Goal: Information Seeking & Learning: Check status

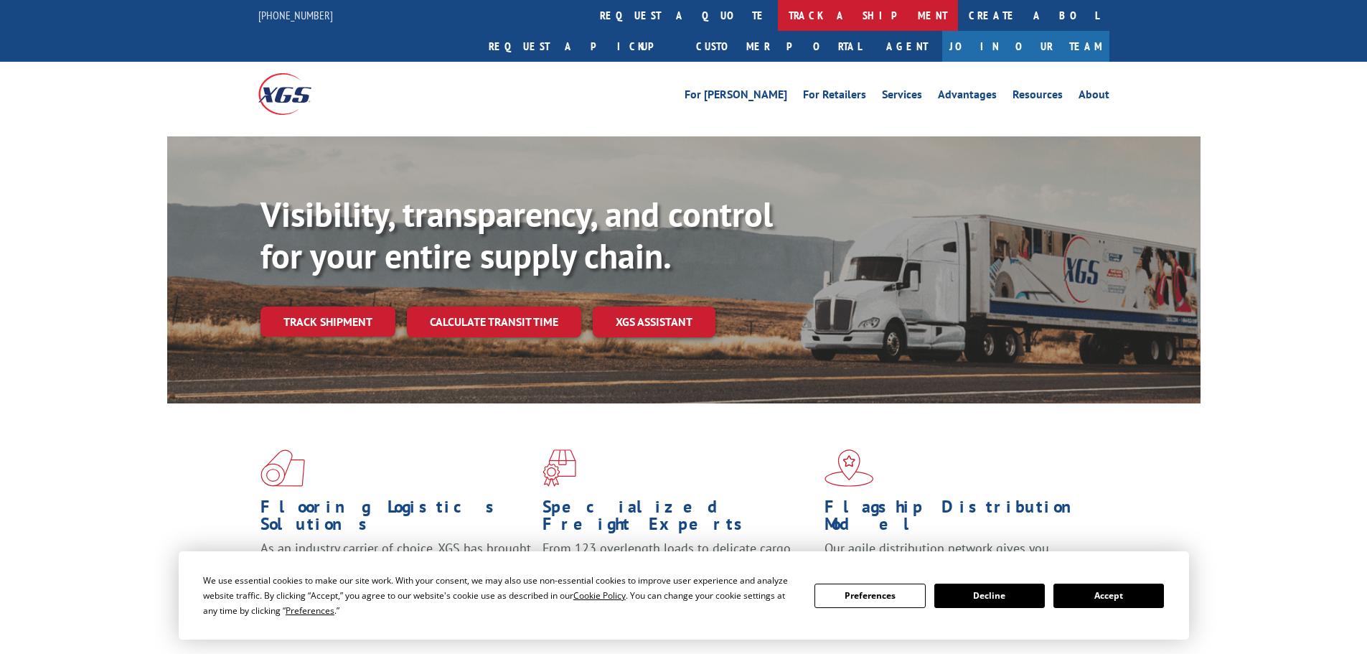
click at [778, 17] on link "track a shipment" at bounding box center [868, 15] width 180 height 31
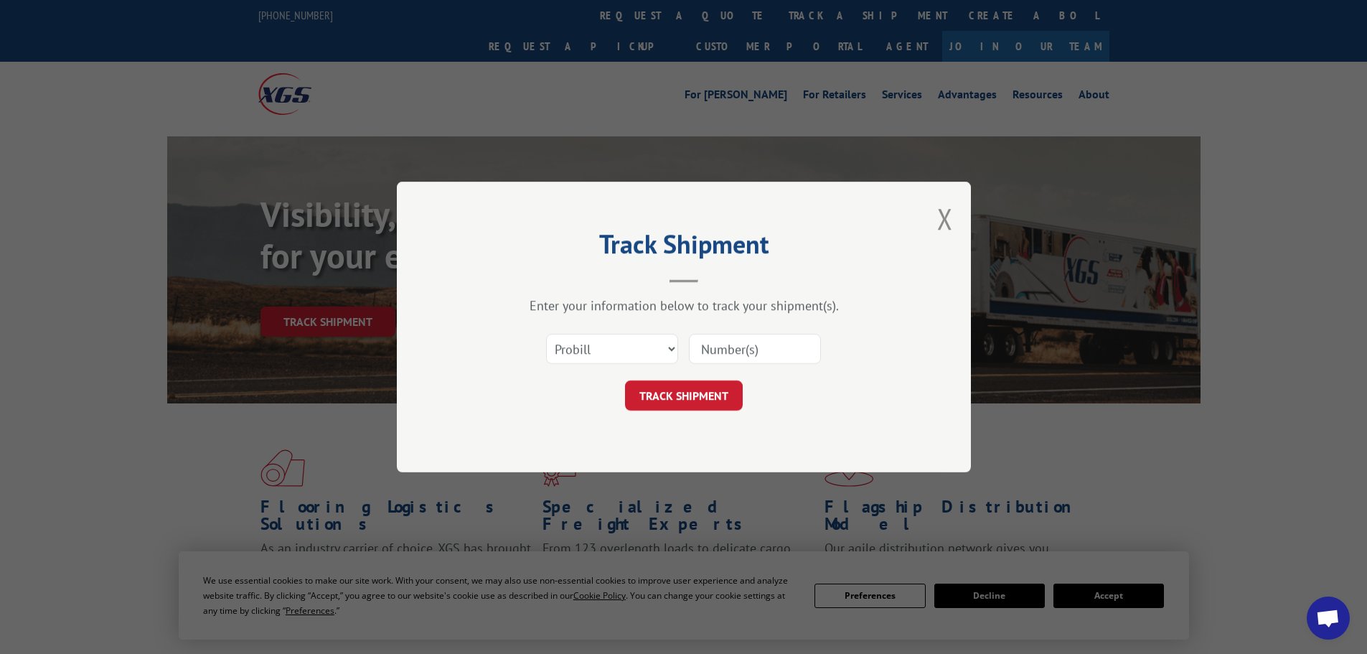
click at [766, 349] on input at bounding box center [755, 349] width 132 height 30
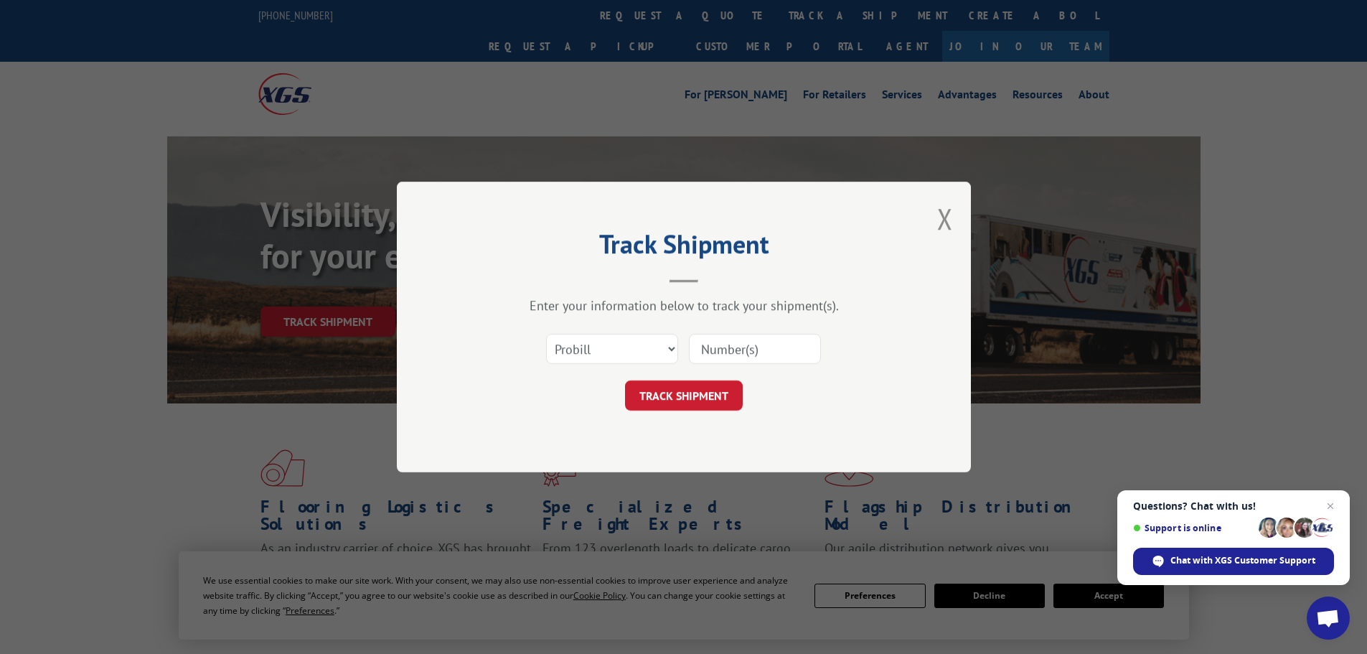
drag, startPoint x: 766, startPoint y: 349, endPoint x: 741, endPoint y: 352, distance: 26.0
click at [741, 352] on input at bounding box center [755, 349] width 132 height 30
drag, startPoint x: 741, startPoint y: 352, endPoint x: 574, endPoint y: 354, distance: 166.5
click at [574, 354] on select "Select category... Probill BOL PO" at bounding box center [612, 349] width 132 height 30
select select "po"
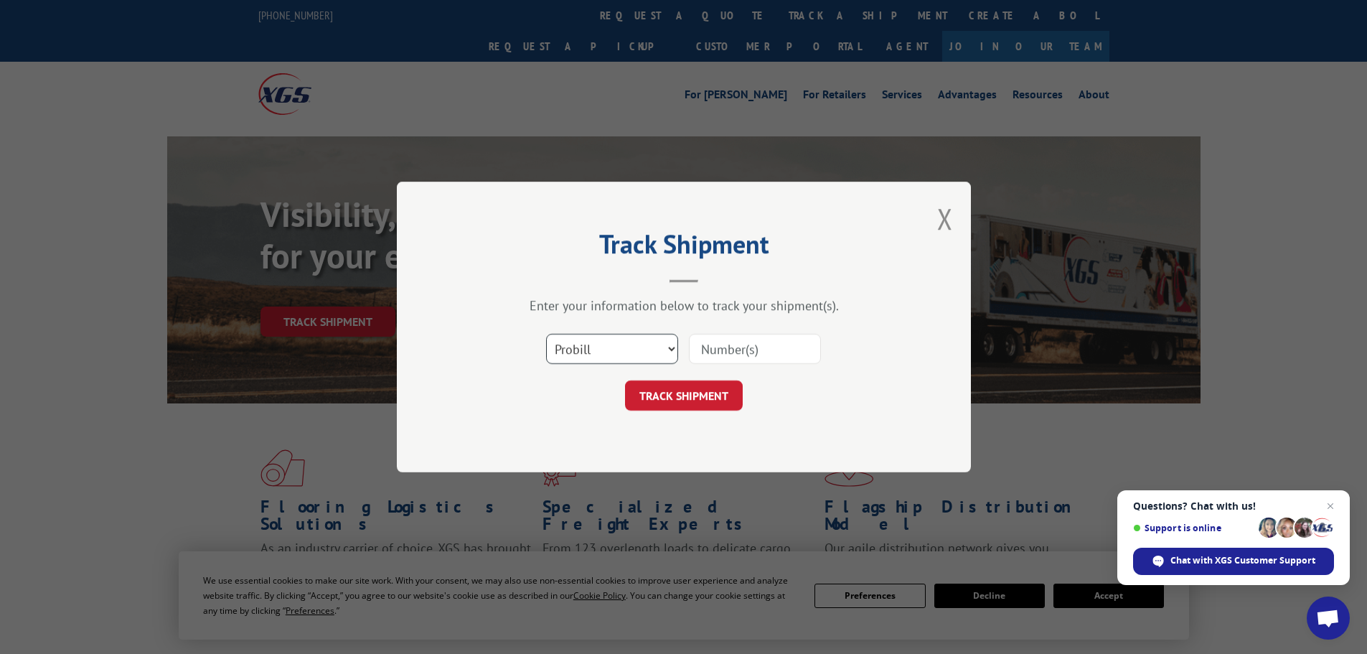
click at [546, 334] on select "Select category... Probill BOL PO" at bounding box center [612, 349] width 132 height 30
click at [709, 348] on input at bounding box center [755, 349] width 132 height 30
type input "40536192"
click button "TRACK SHIPMENT" at bounding box center [684, 395] width 118 height 30
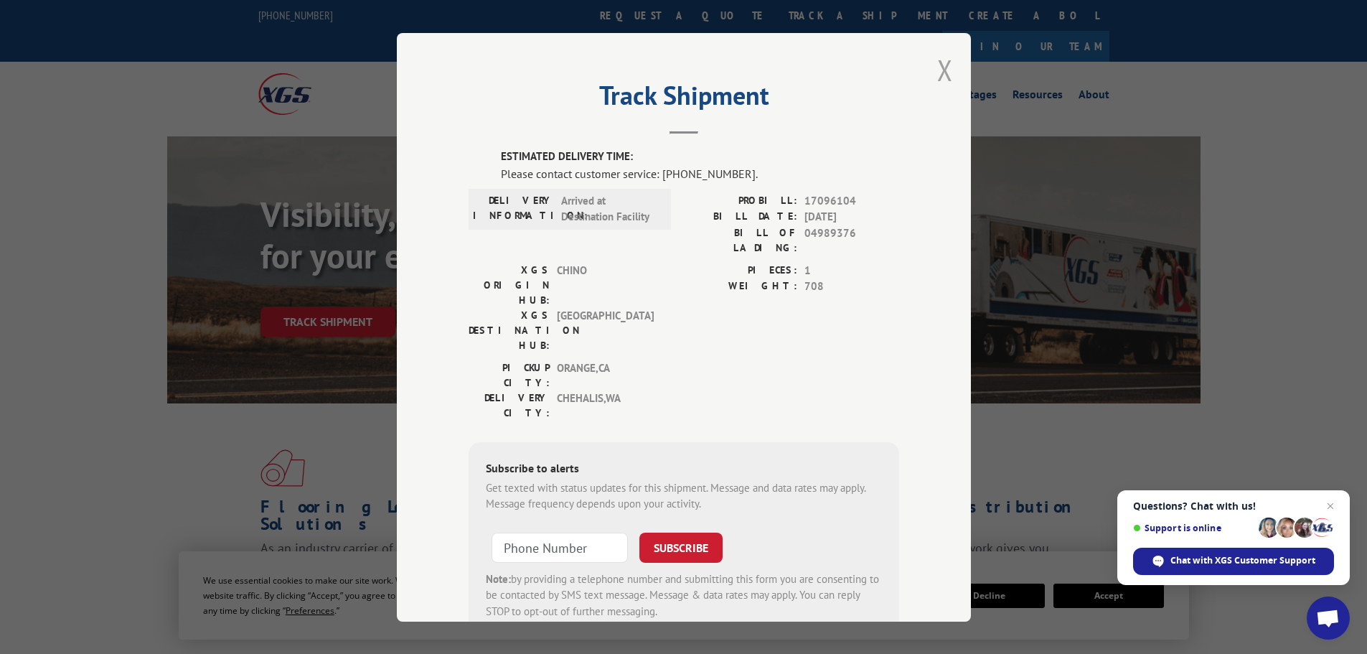
click at [941, 65] on button "Close modal" at bounding box center [945, 70] width 16 height 38
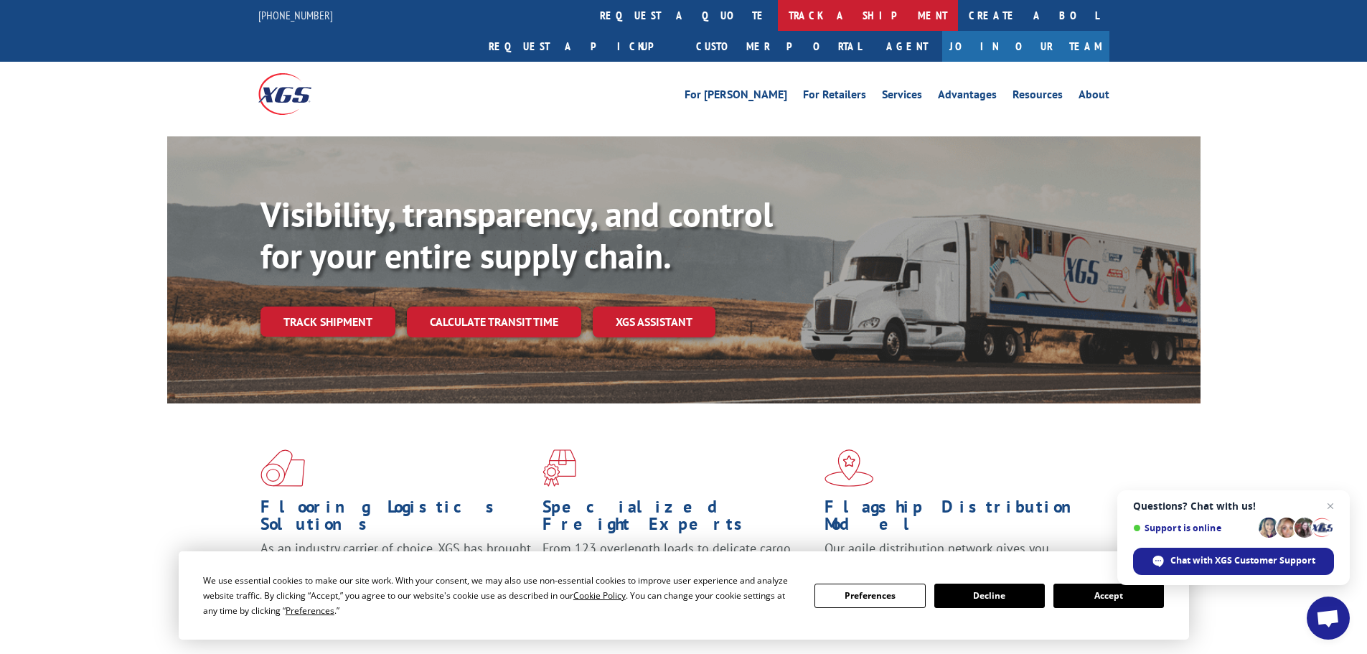
click at [778, 19] on link "track a shipment" at bounding box center [868, 15] width 180 height 31
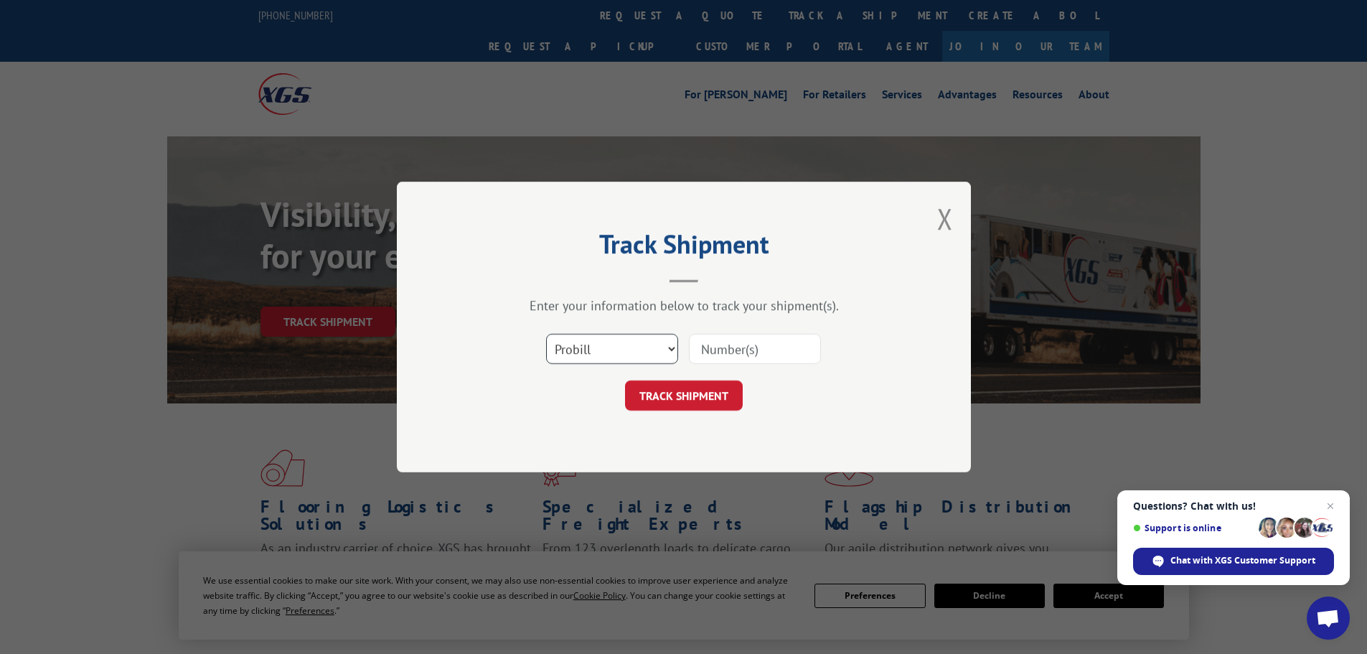
click at [611, 353] on select "Select category... Probill BOL PO" at bounding box center [612, 349] width 132 height 30
select select "bol"
click at [546, 334] on select "Select category... Probill BOL PO" at bounding box center [612, 349] width 132 height 30
paste input "AA04989376"
type input "AA04989376"
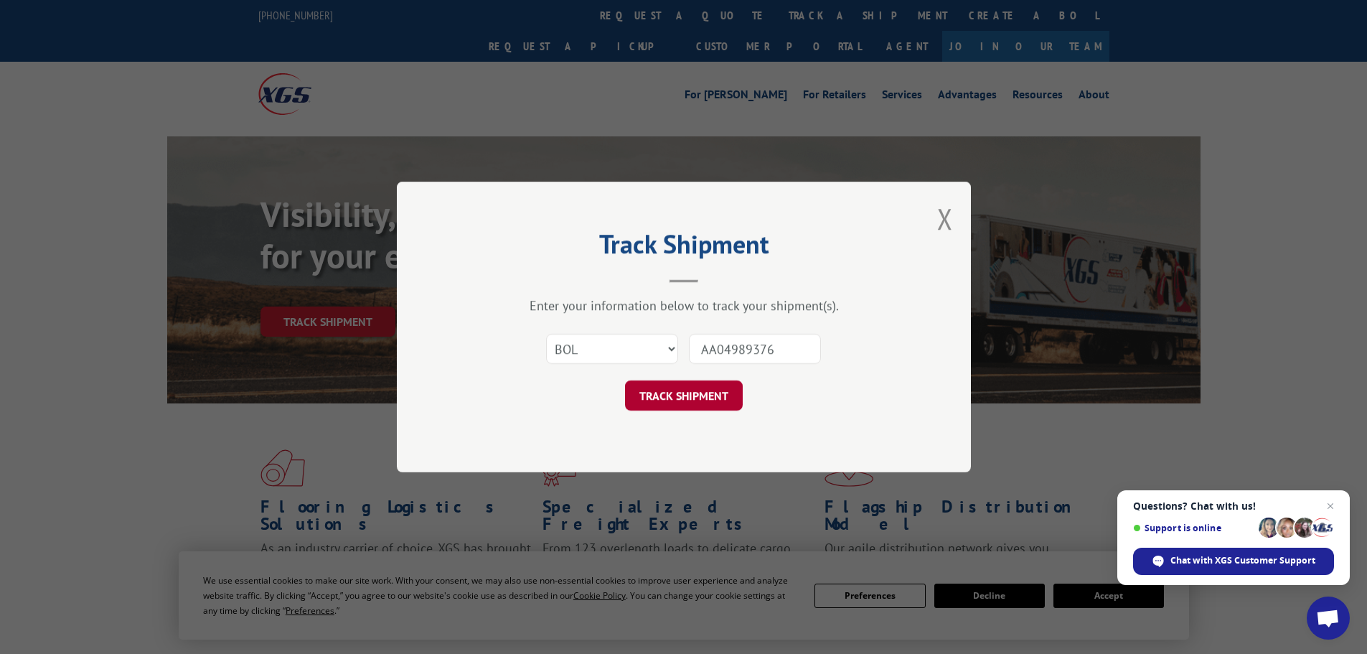
click at [711, 401] on button "TRACK SHIPMENT" at bounding box center [684, 395] width 118 height 30
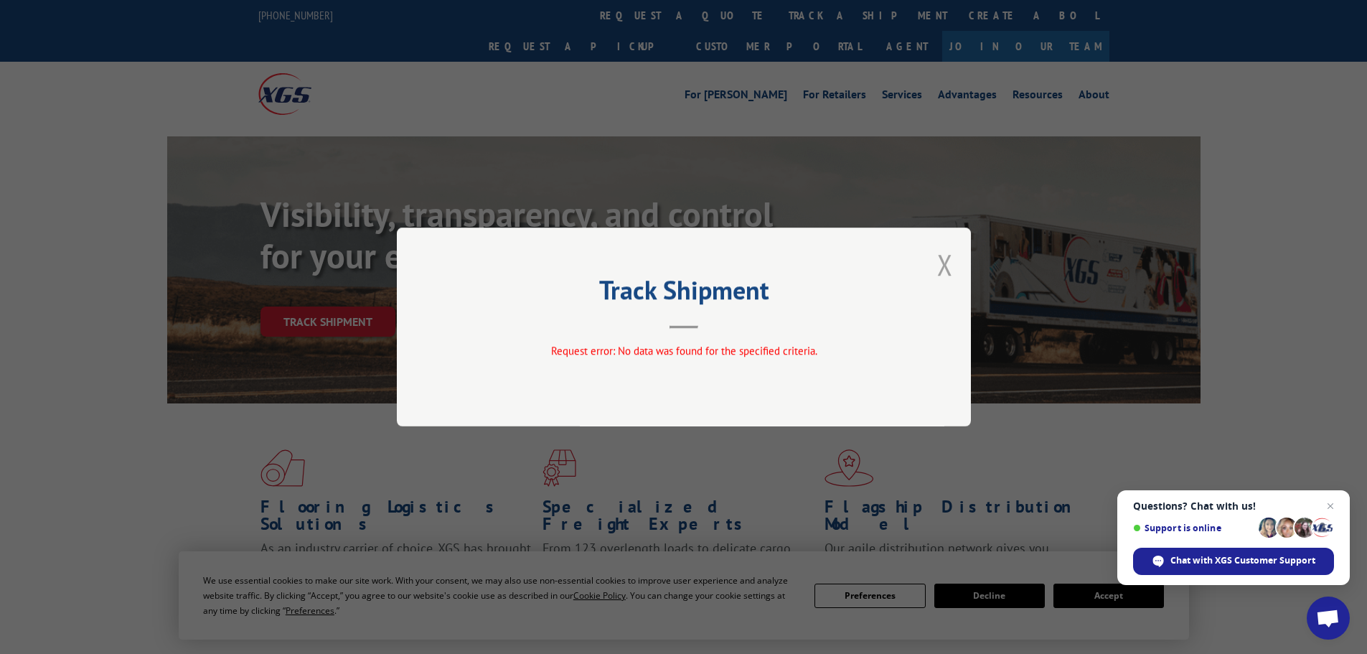
click at [941, 269] on button "Close modal" at bounding box center [945, 264] width 16 height 38
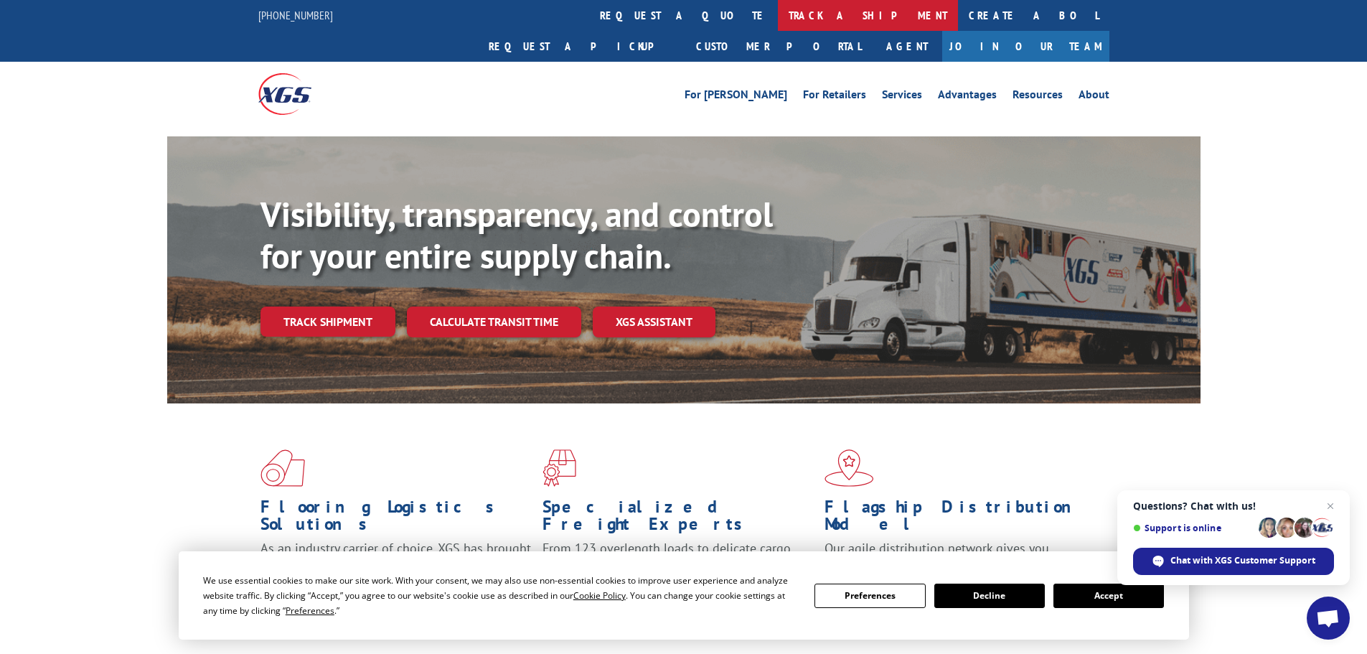
click at [778, 15] on link "track a shipment" at bounding box center [868, 15] width 180 height 31
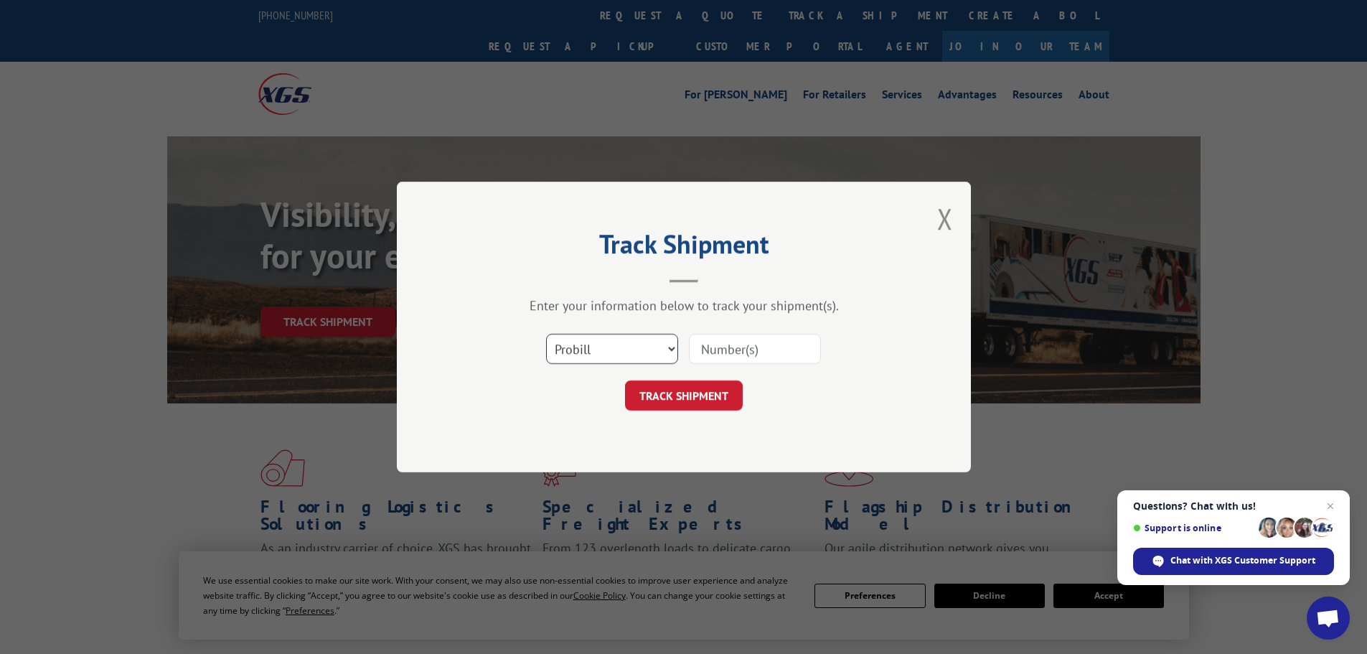
click at [634, 352] on select "Select category... Probill BOL PO" at bounding box center [612, 349] width 132 height 30
select select "po"
click at [546, 334] on select "Select category... Probill BOL PO" at bounding box center [612, 349] width 132 height 30
click at [723, 349] on input at bounding box center [755, 349] width 132 height 30
type input "40536437"
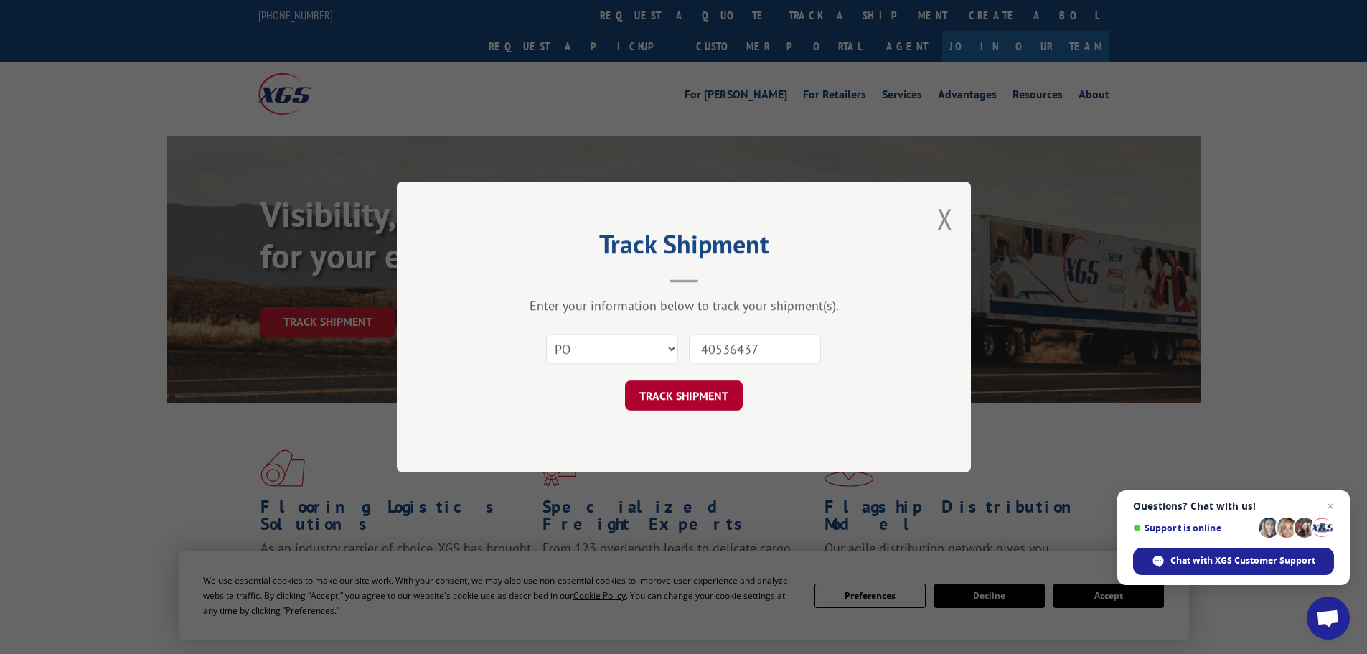
click at [695, 390] on button "TRACK SHIPMENT" at bounding box center [684, 395] width 118 height 30
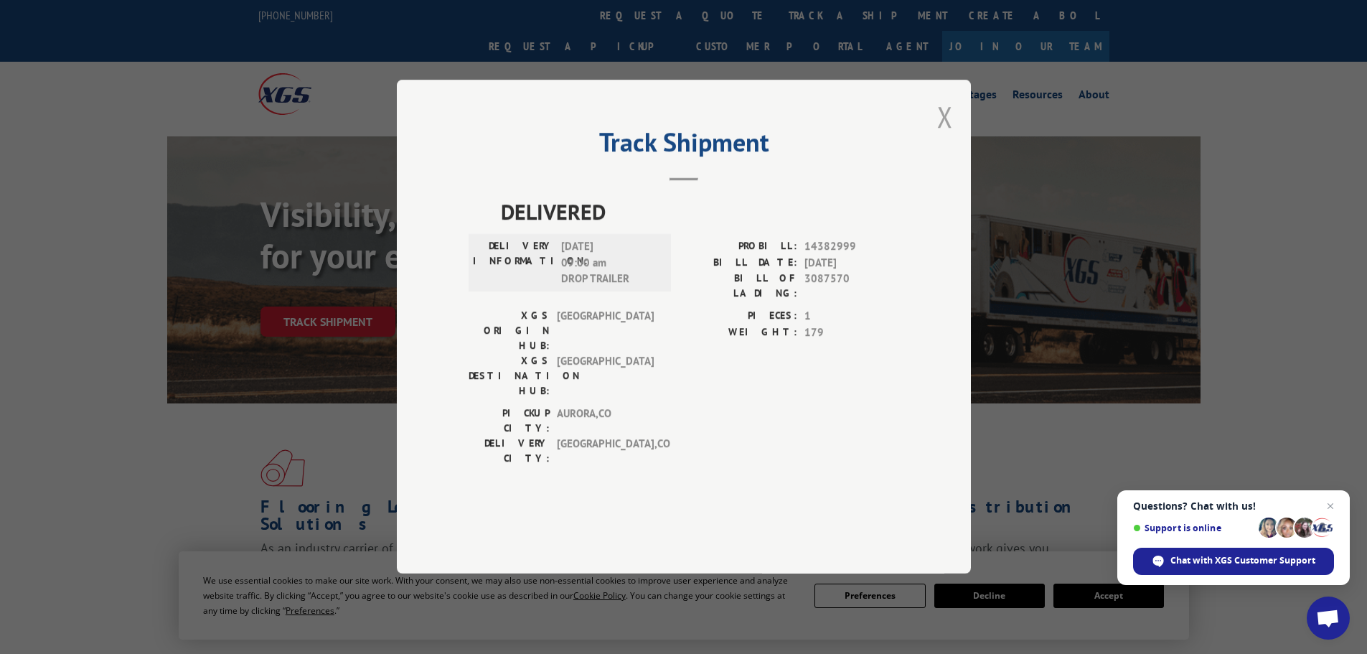
click at [940, 136] on button "Close modal" at bounding box center [945, 117] width 16 height 38
